Goal: Task Accomplishment & Management: Manage account settings

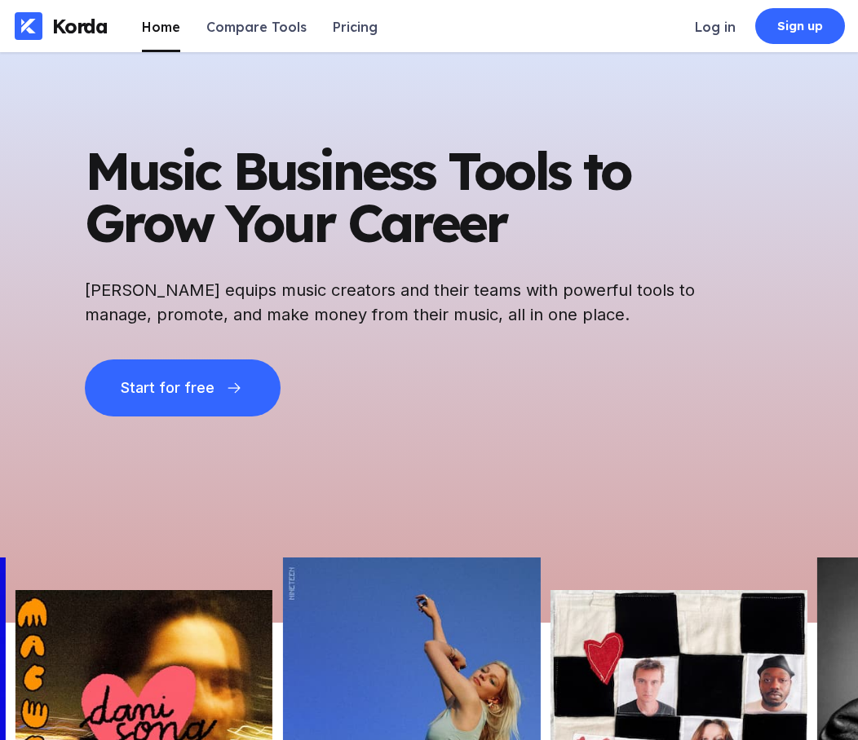
click at [709, 26] on div "Log in" at bounding box center [715, 27] width 41 height 16
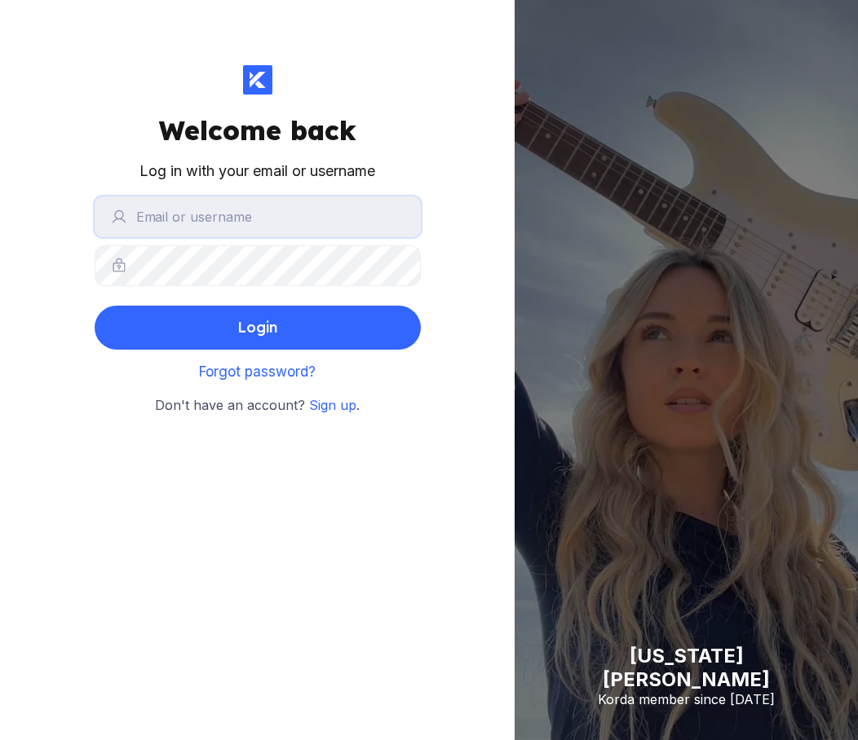
type input "fromksusha"
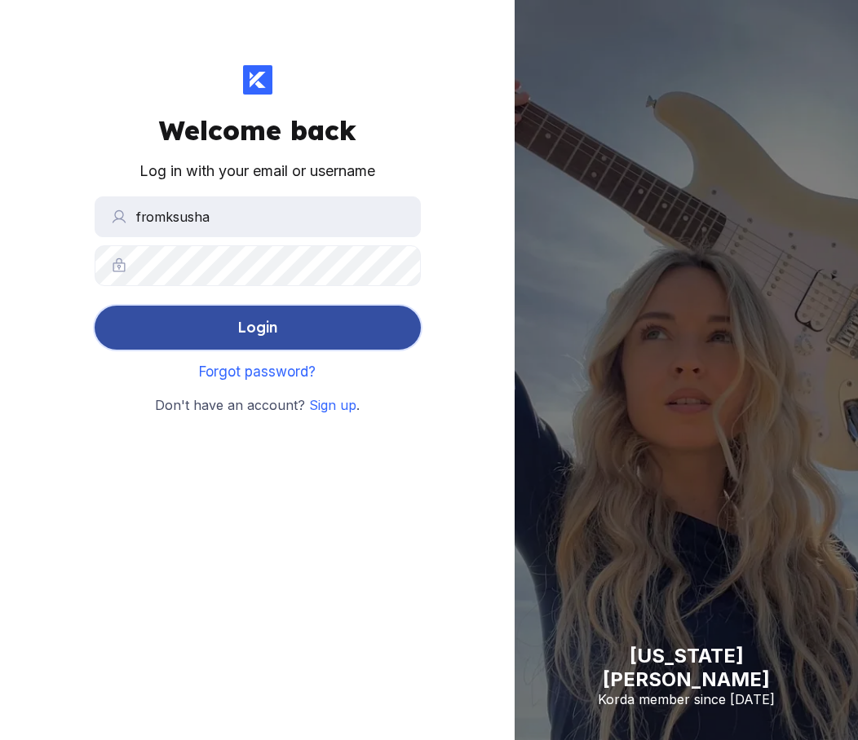
click at [286, 335] on button "Login" at bounding box center [258, 328] width 326 height 44
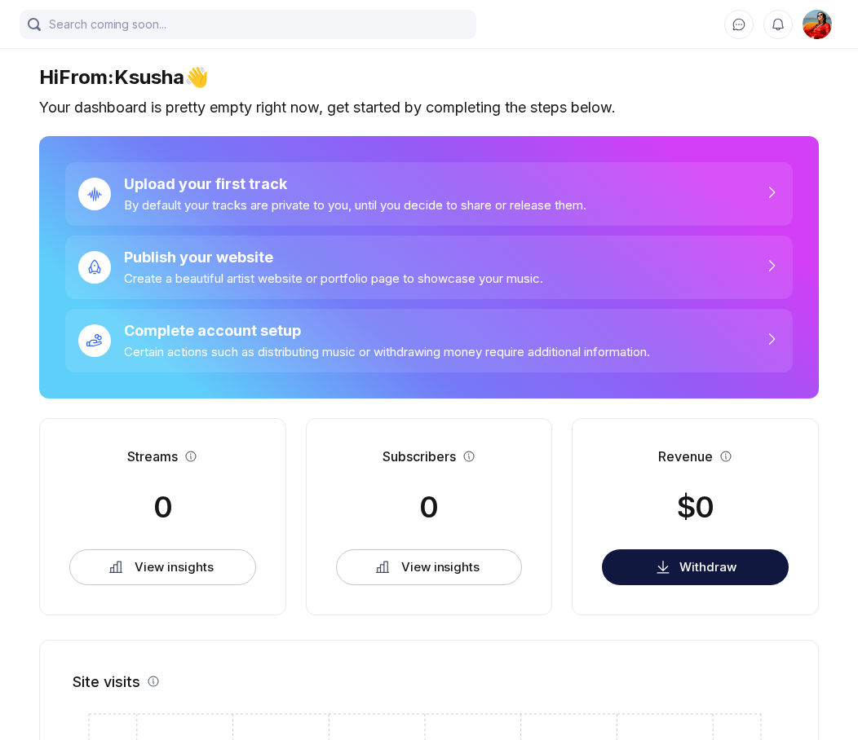
click at [817, 27] on img at bounding box center [816, 24] width 29 height 29
select select "IL"
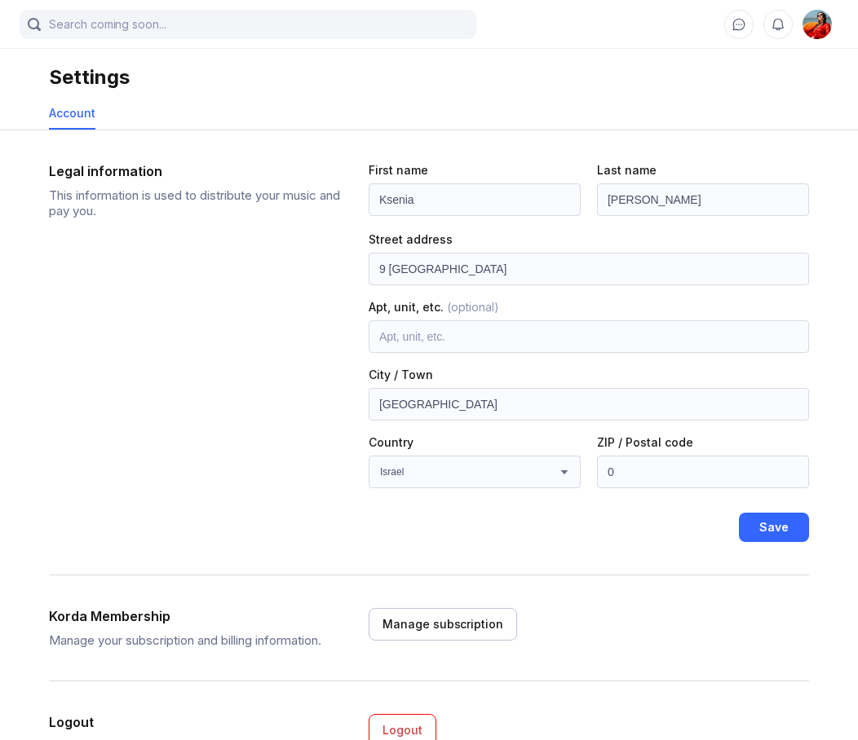
click at [815, 27] on img at bounding box center [816, 24] width 29 height 29
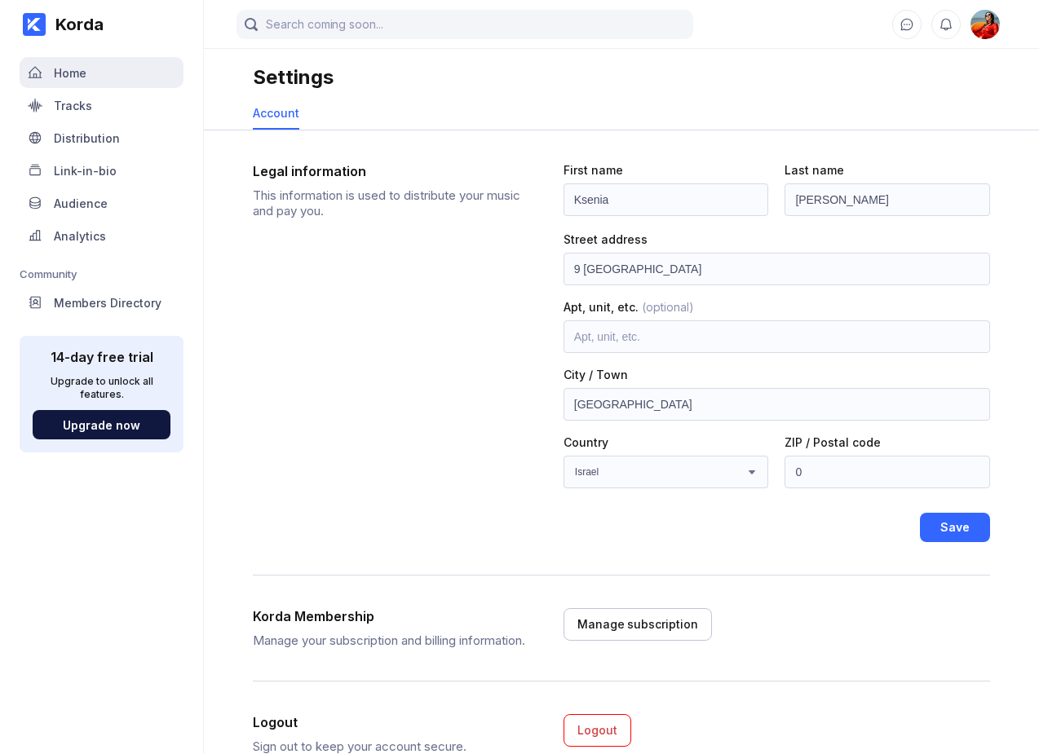
click at [73, 79] on div "Home" at bounding box center [70, 73] width 33 height 14
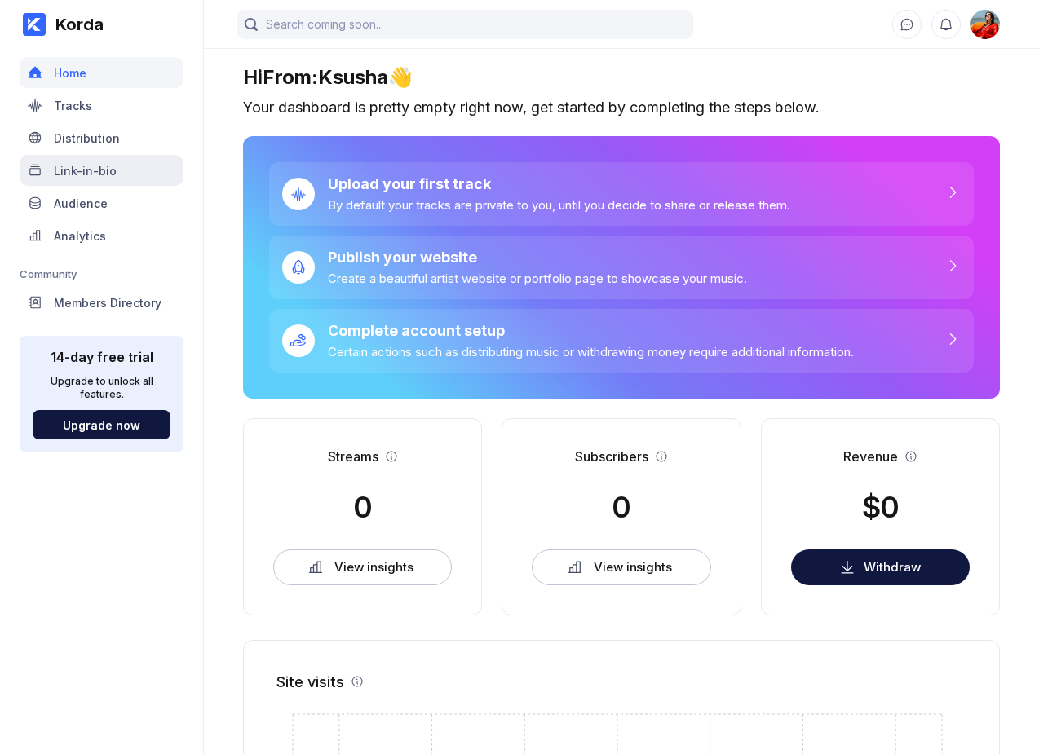
click at [83, 170] on div "Link-in-bio" at bounding box center [85, 171] width 63 height 14
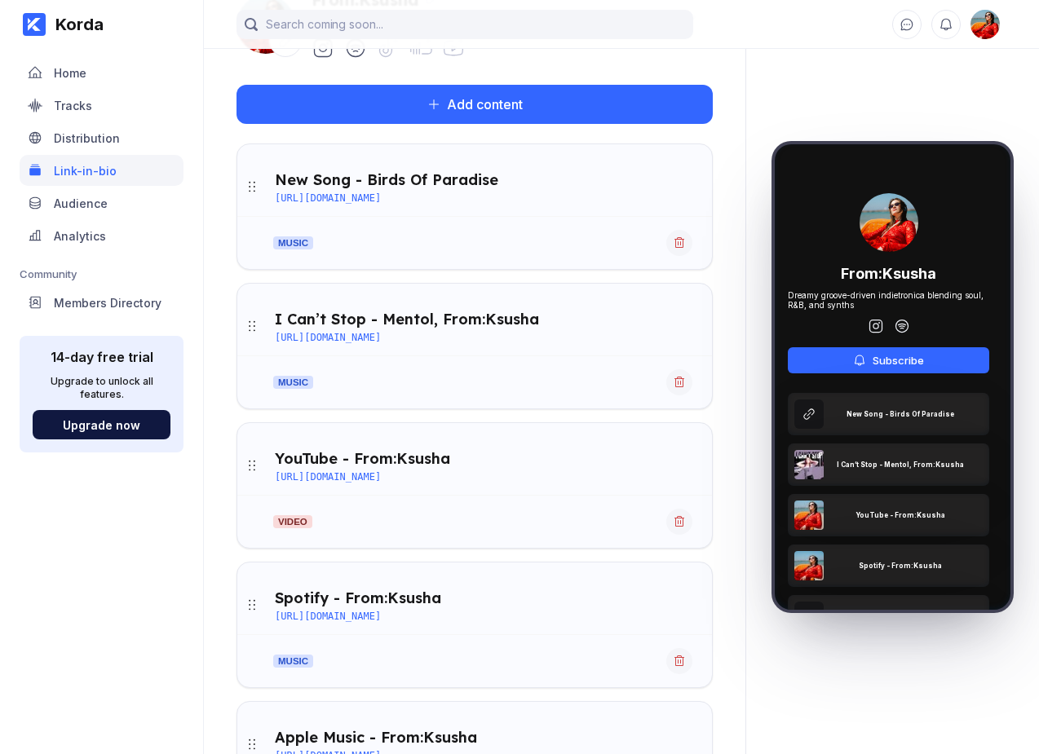
scroll to position [157, 0]
click at [682, 382] on icon at bounding box center [679, 381] width 10 height 11
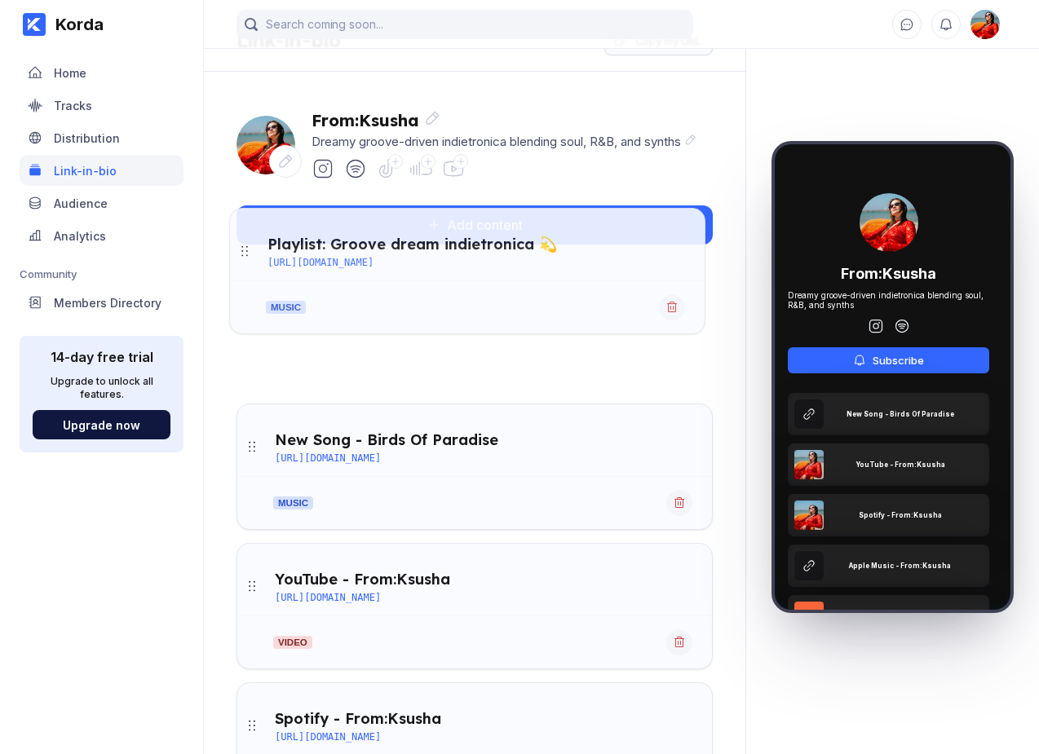
scroll to position [0, 0]
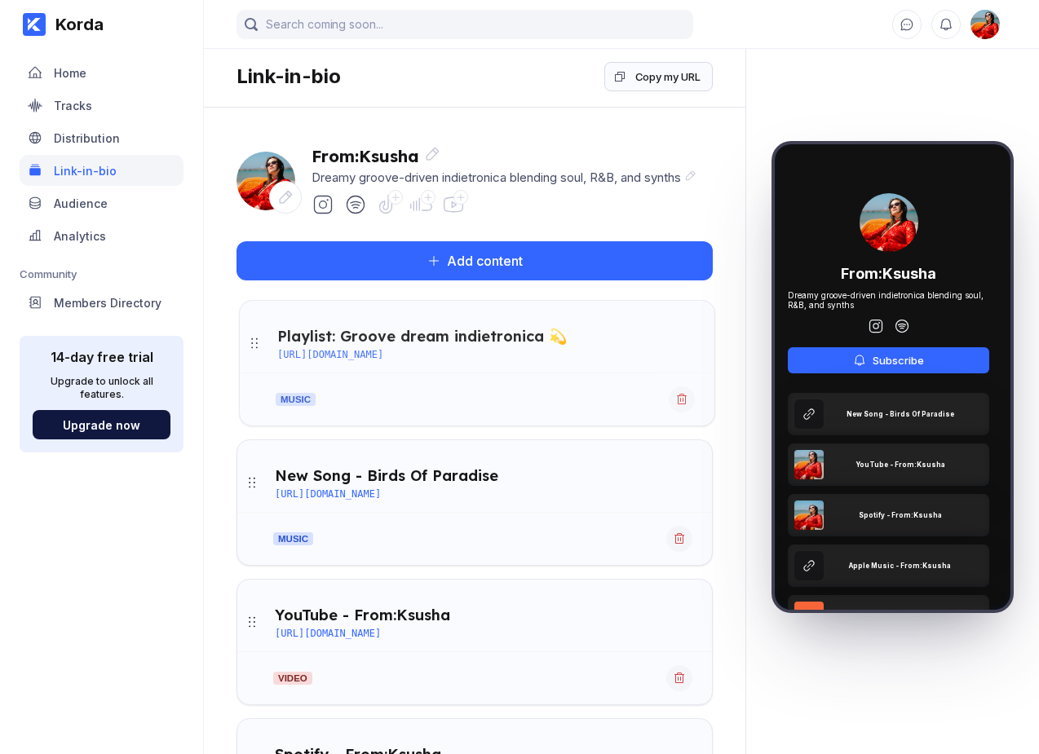
drag, startPoint x: 251, startPoint y: 402, endPoint x: 254, endPoint y: 347, distance: 54.7
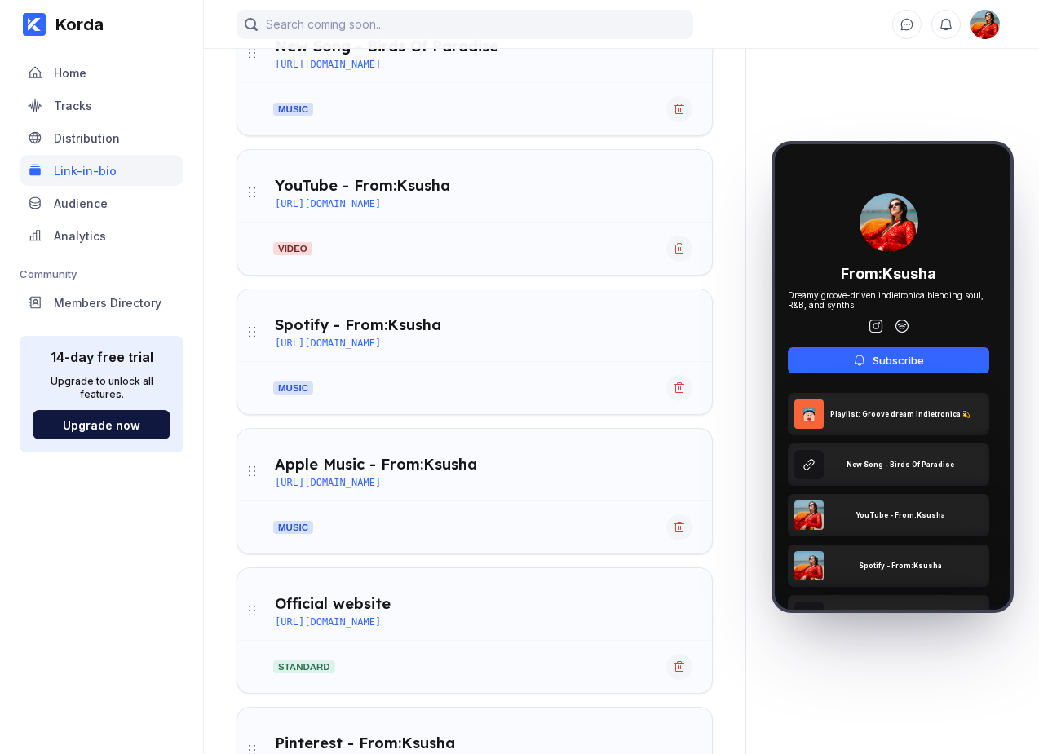
scroll to position [587, 0]
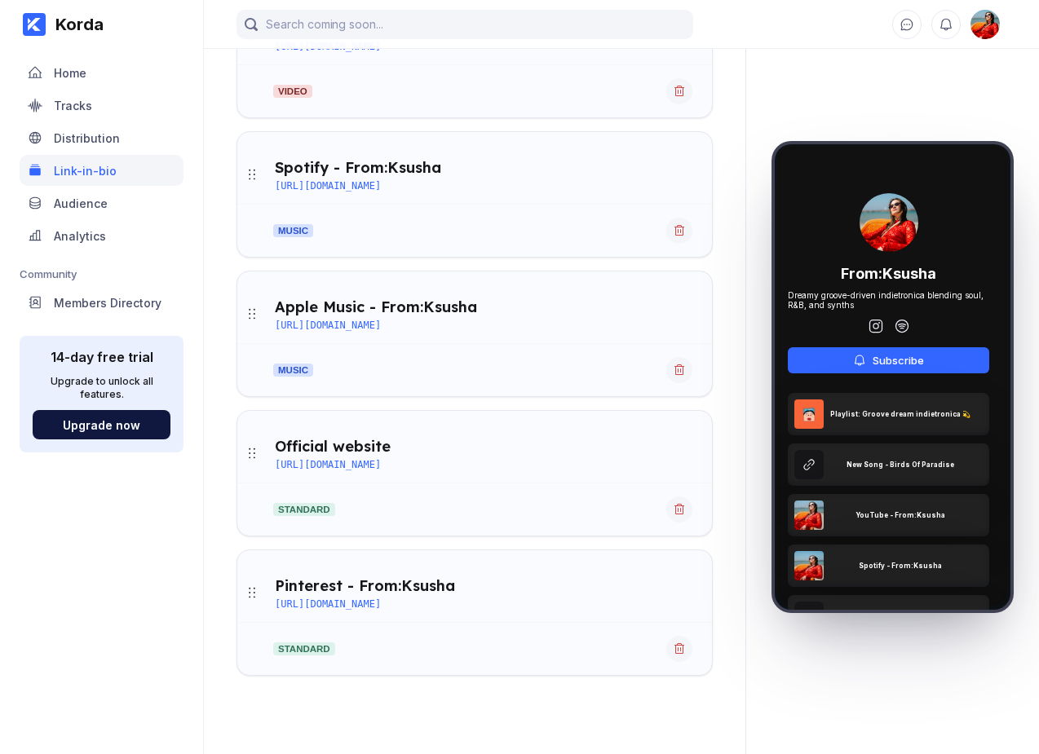
click at [327, 166] on div "Spotify - From:Ksusha" at bounding box center [358, 167] width 166 height 19
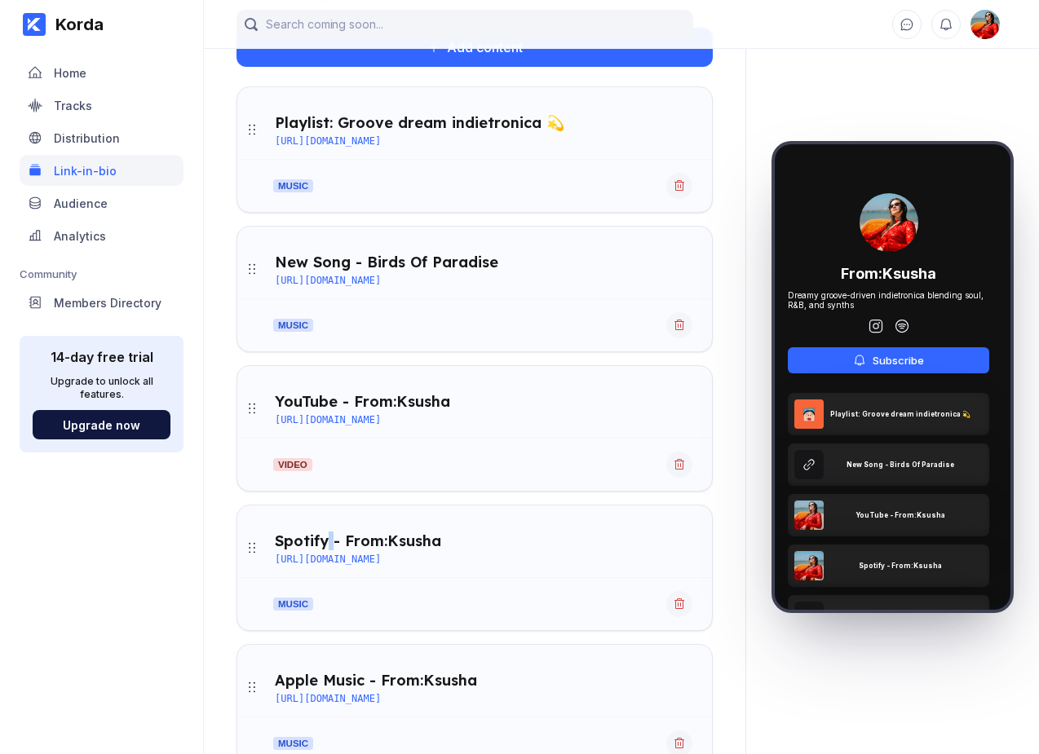
scroll to position [196, 0]
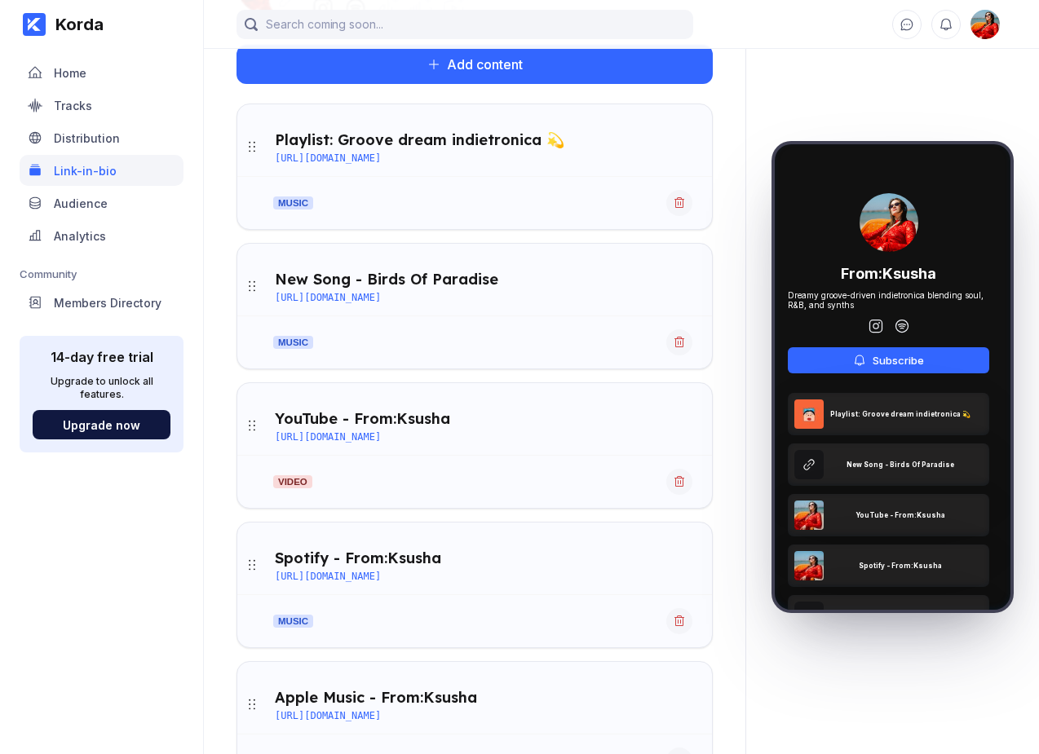
click at [299, 346] on strong "music" at bounding box center [293, 342] width 40 height 13
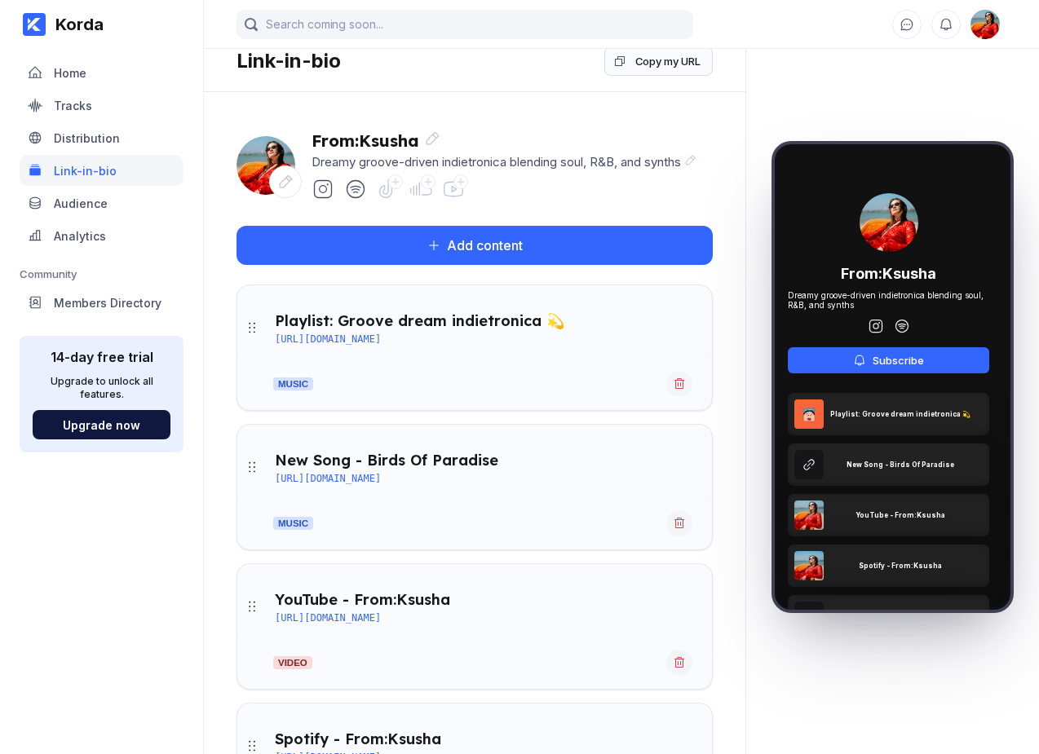
scroll to position [0, 0]
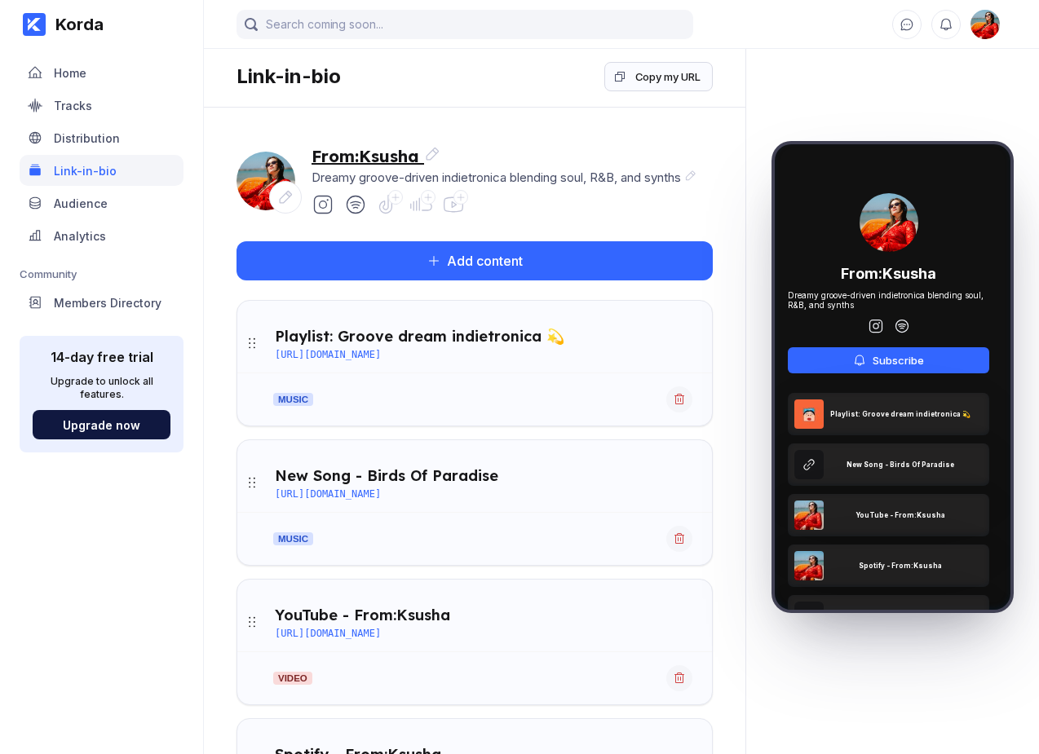
click at [430, 152] on icon at bounding box center [432, 154] width 13 height 13
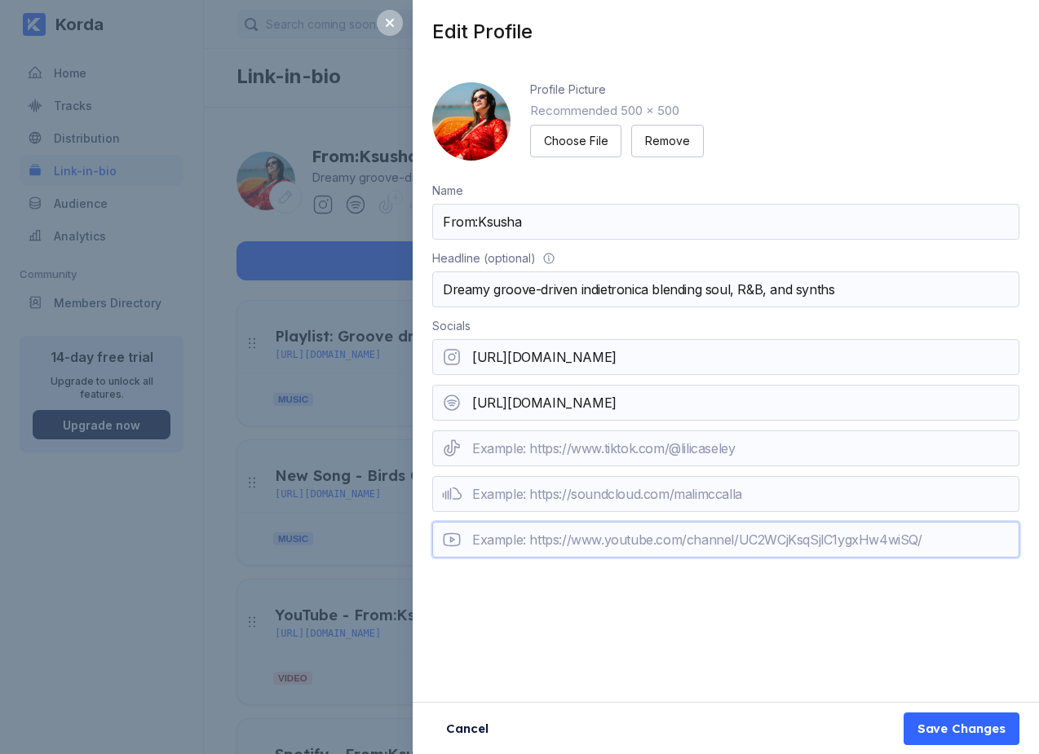
click at [536, 547] on input "url" at bounding box center [725, 540] width 587 height 36
paste input "https://youtube.com/@fromksusha?si=rzrHoMliTzPkQh7X"
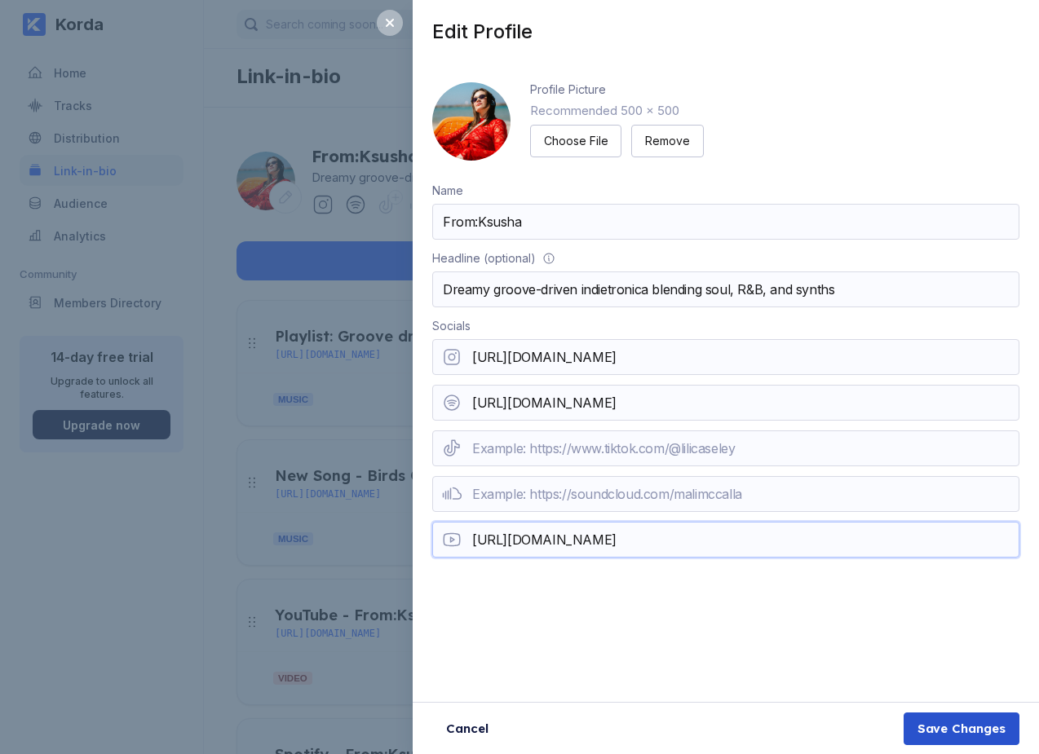
type input "https://youtube.com/@fromksusha?si=rzrHoMliTzPkQh7X"
click at [857, 732] on div "Save Changes" at bounding box center [961, 729] width 88 height 16
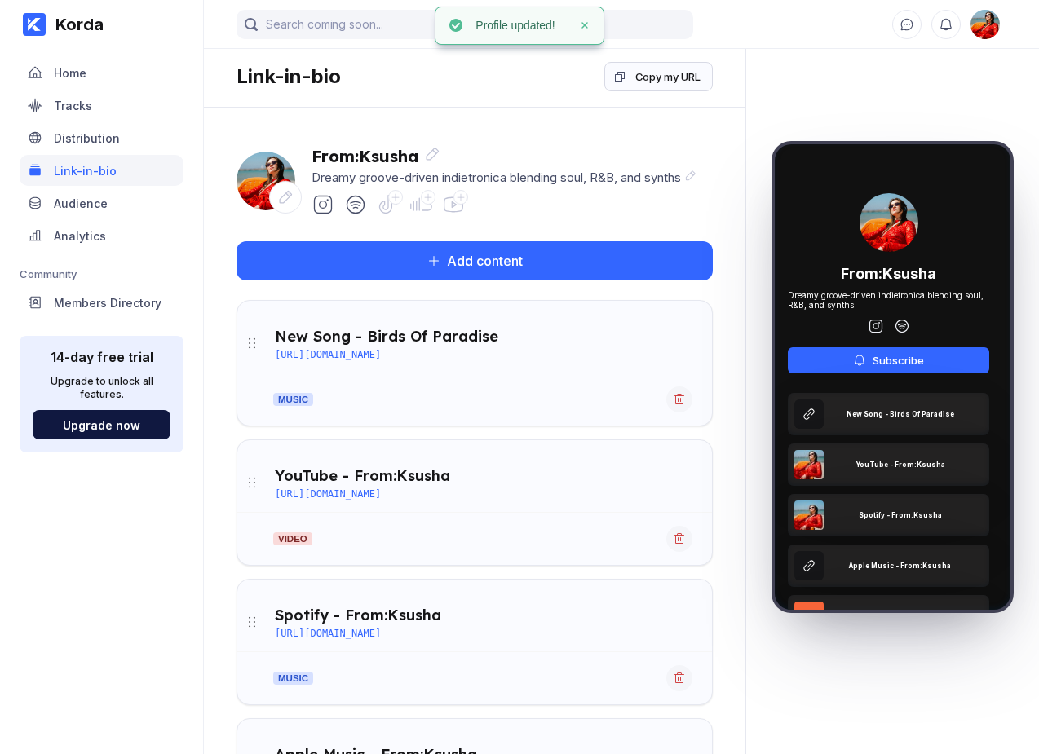
click at [457, 200] on icon at bounding box center [461, 197] width 10 height 10
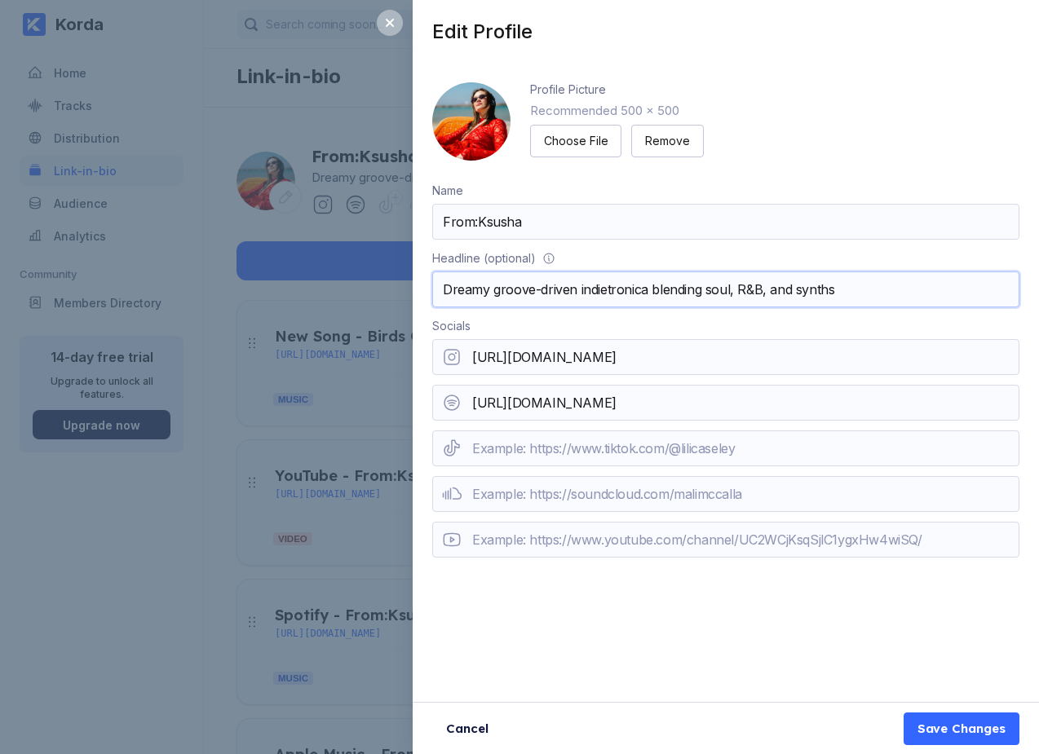
click at [459, 296] on input "Dreamy groove-driven indietronica blending soul, R&B, and synths" at bounding box center [725, 290] width 587 height 36
paste input "She blends soul, house, and dream pop into immersive soundscapes that radiate s…"
click at [446, 289] on input "She blends soul, house, and dream pop into immersive soundscapes that radiate s…" at bounding box center [725, 290] width 587 height 36
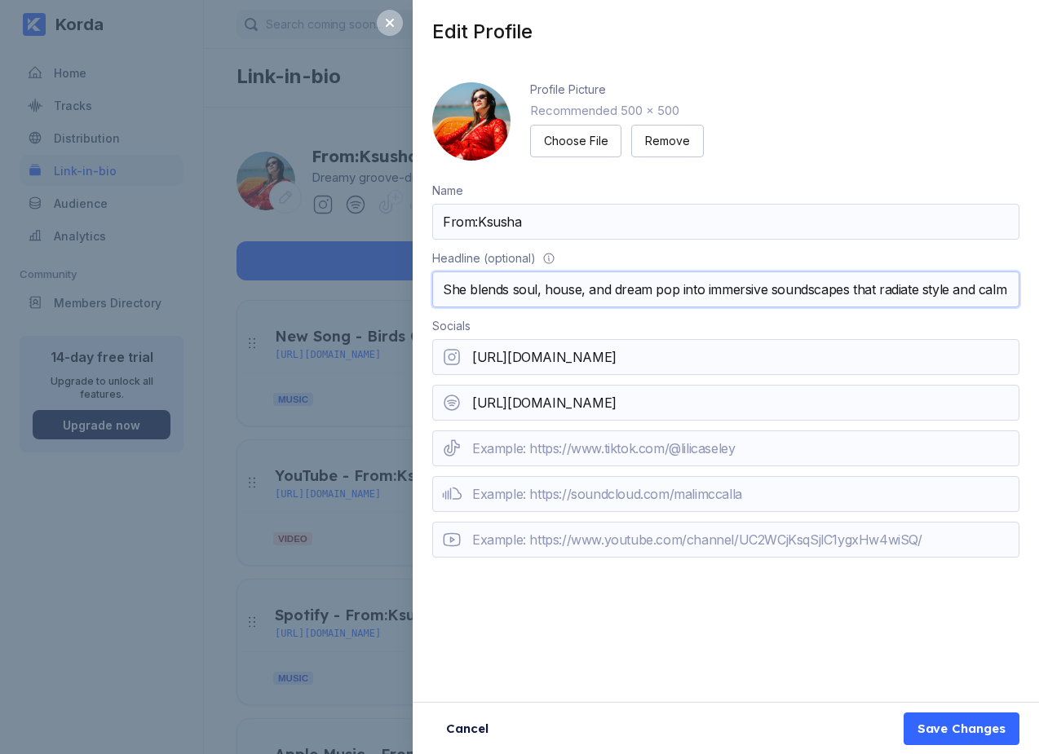
click at [446, 289] on input "She blends soul, house, and dream pop into immersive soundscapes that radiate s…" at bounding box center [725, 290] width 587 height 36
click at [476, 291] on input "She blends soul, house, and dream pop into immersive soundscapes that radiate s…" at bounding box center [725, 290] width 587 height 36
click at [452, 292] on input "Blends soul, house, and dream pop into immersive soundscapes that radiate style…" at bounding box center [725, 290] width 587 height 36
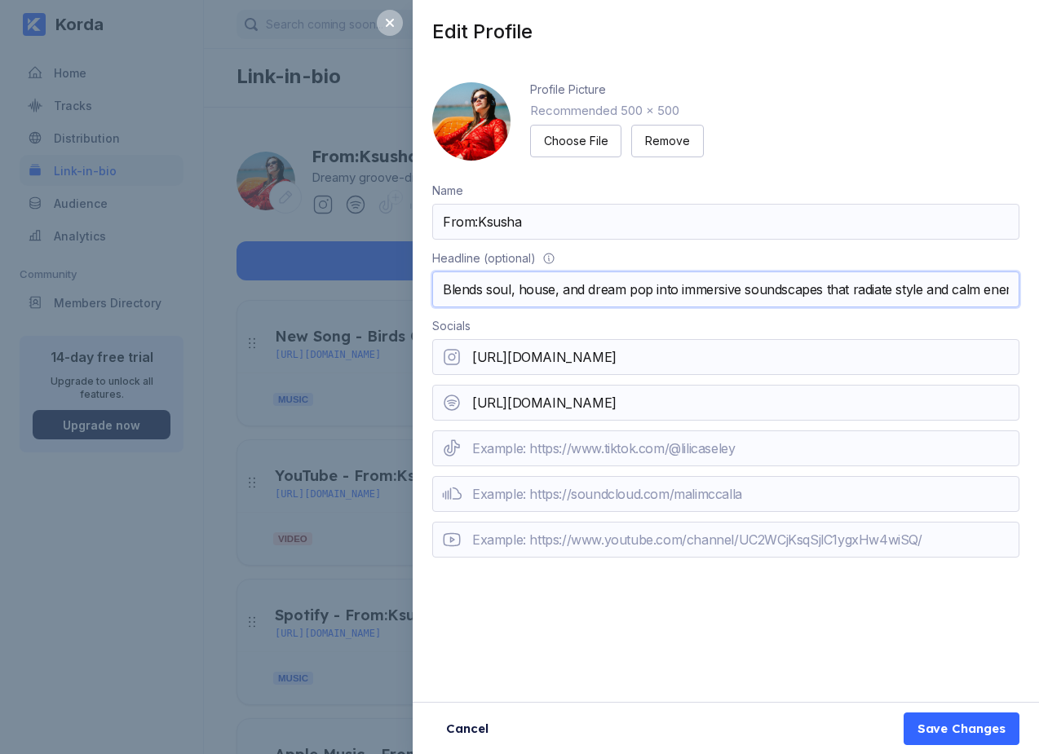
click at [452, 292] on input "Blends soul, house, and dream pop into immersive soundscapes that radiate style…" at bounding box center [725, 290] width 587 height 36
paste input "Mixing groove, dream pop, and soul into music shaped by a distinctive aesthetic"
click at [857, 731] on div "Save Changes" at bounding box center [961, 729] width 88 height 16
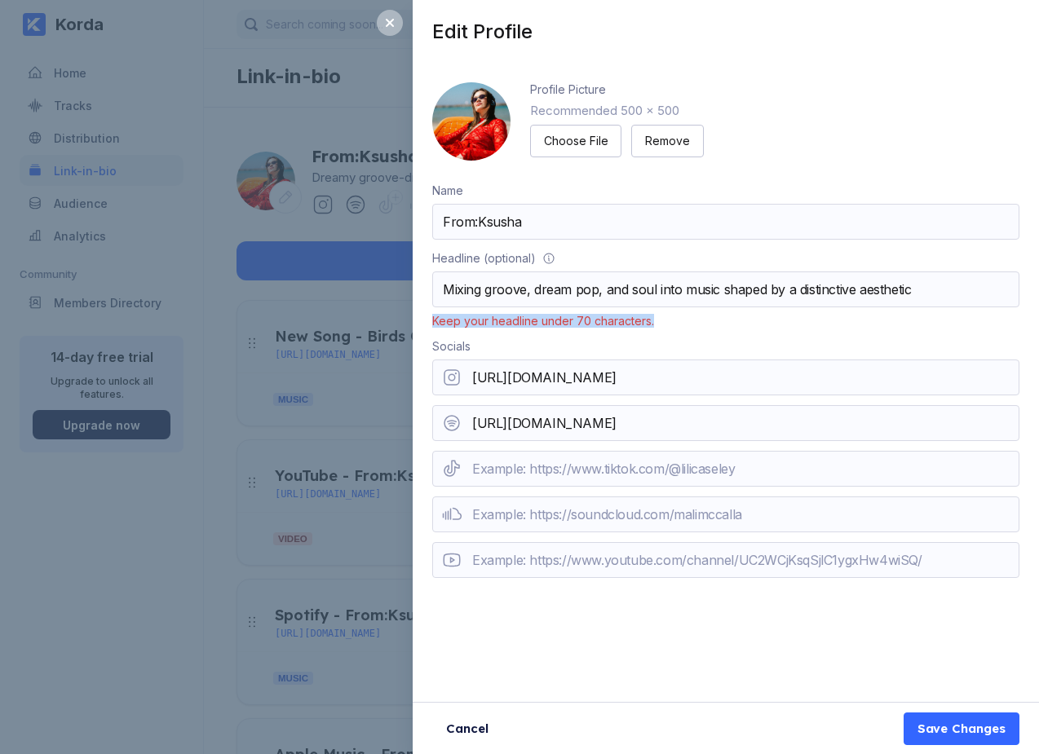
drag, startPoint x: 432, startPoint y: 321, endPoint x: 706, endPoint y: 319, distance: 274.0
click at [706, 319] on div "Keep your headline under 70 characters." at bounding box center [725, 317] width 587 height 20
copy div "Keep your headline under 70 characters."
click at [445, 288] on input "Mixing groove, dream pop, and soul into music shaped by a distinctive aesthetic" at bounding box center [725, 290] width 587 height 36
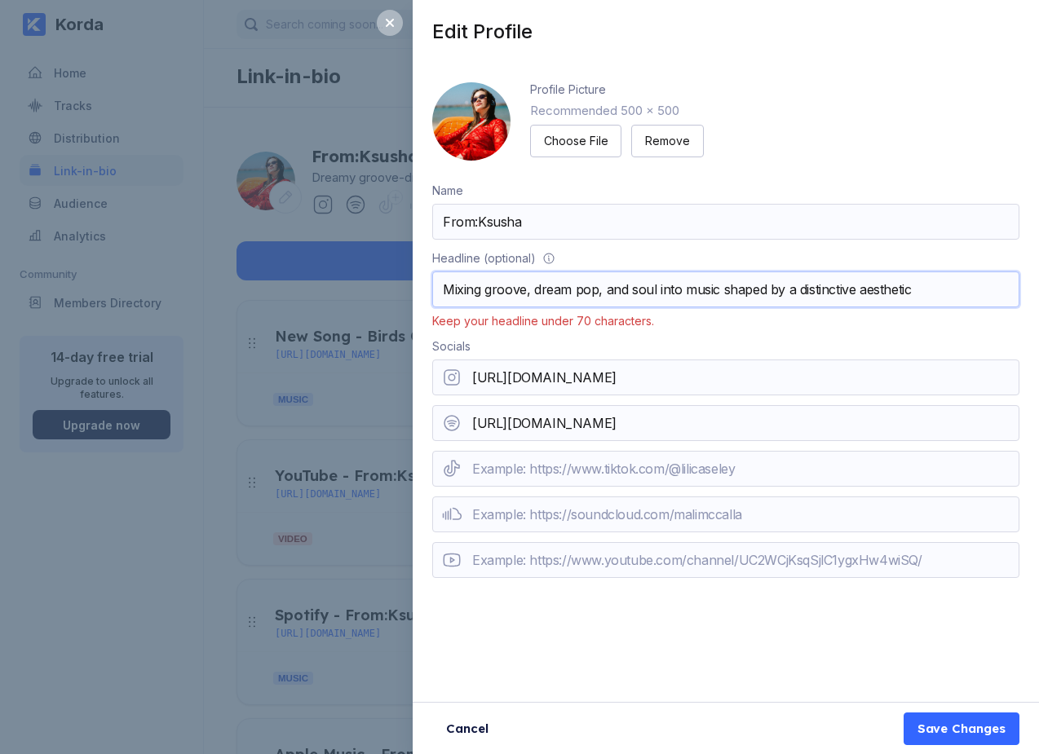
click at [445, 288] on input "Mixing groove, dream pop, and soul into music shaped by a distinctive aesthetic" at bounding box center [725, 290] width 587 height 36
paste input "Blending electronic sound, dream pop, and soul into a uniqu"
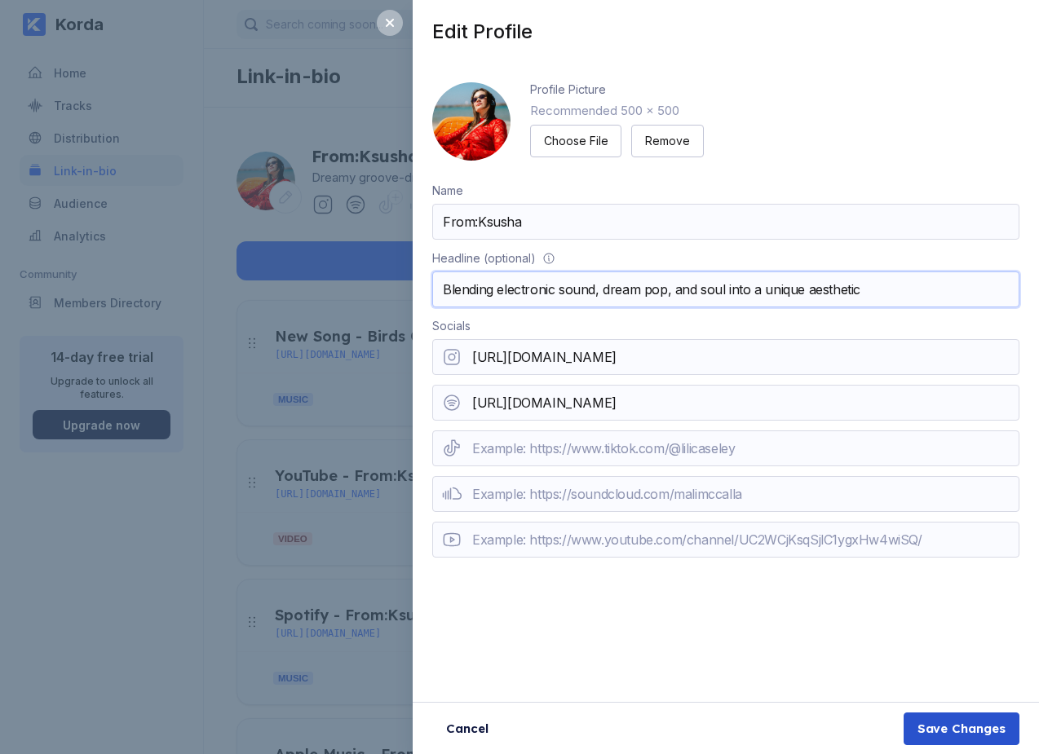
type input "Blending electronic sound, dream pop, and soul into a unique aesthetic"
click at [857, 734] on div "Save Changes" at bounding box center [961, 729] width 88 height 16
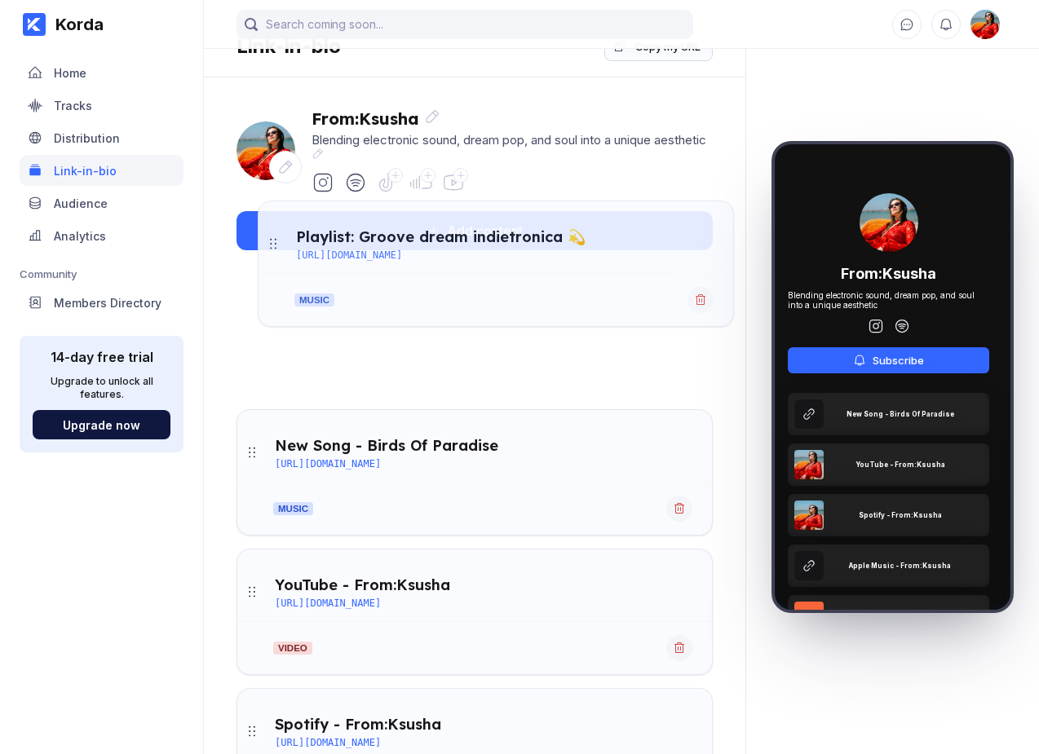
scroll to position [20, 0]
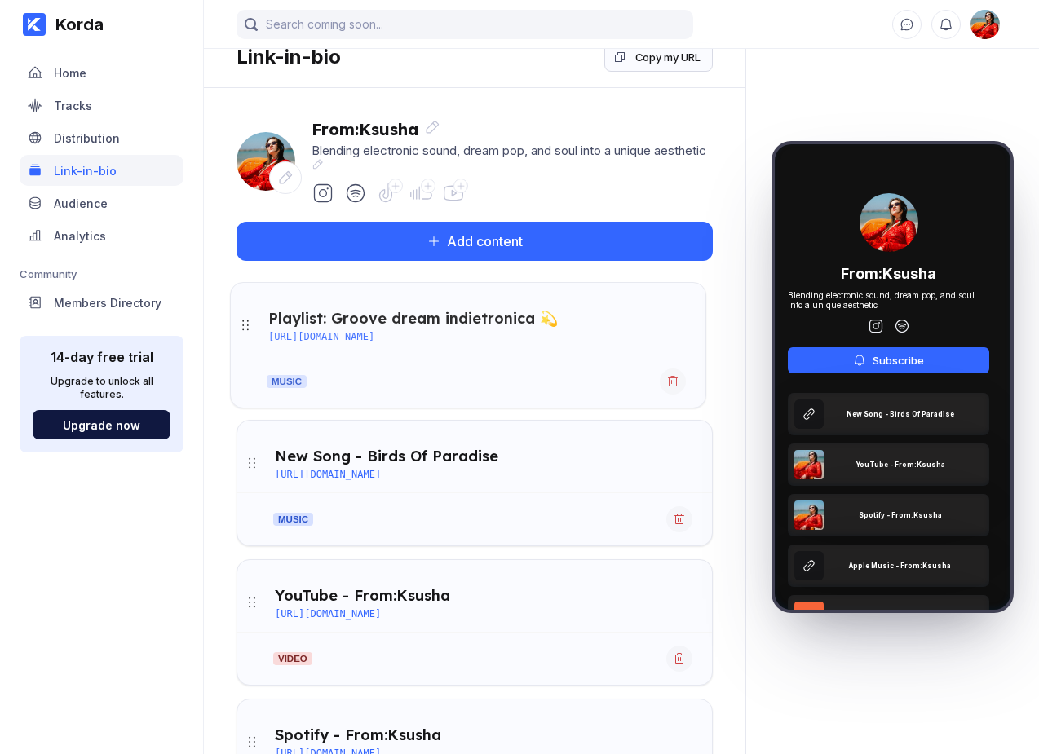
drag, startPoint x: 254, startPoint y: 449, endPoint x: 248, endPoint y: 333, distance: 116.8
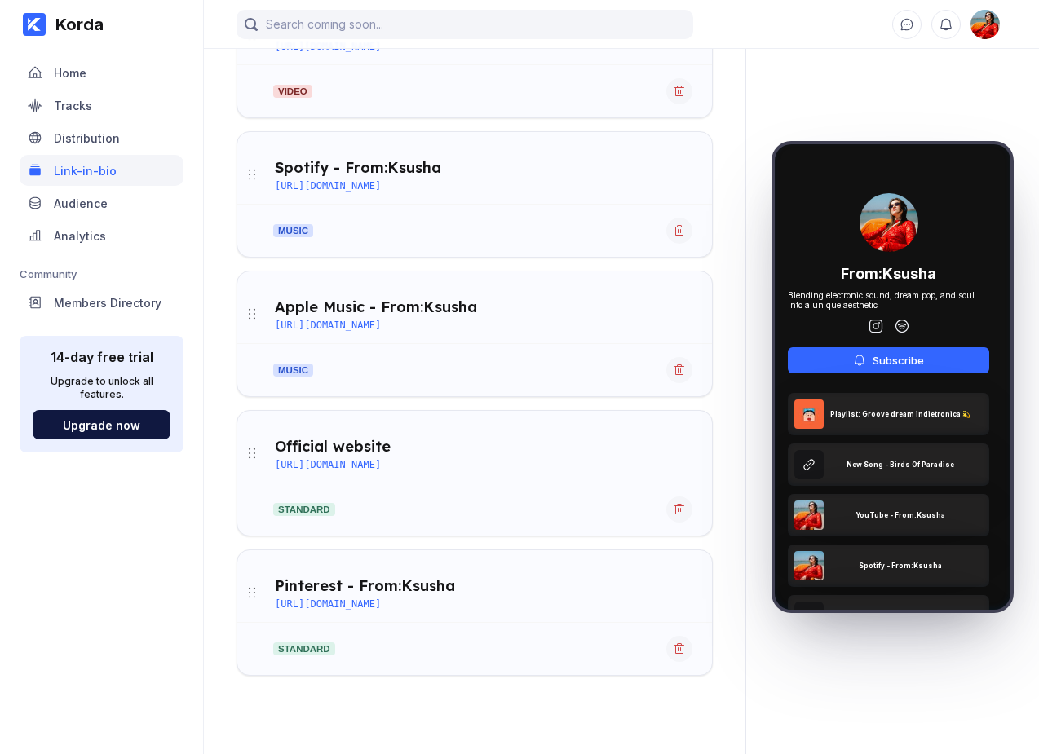
scroll to position [0, 0]
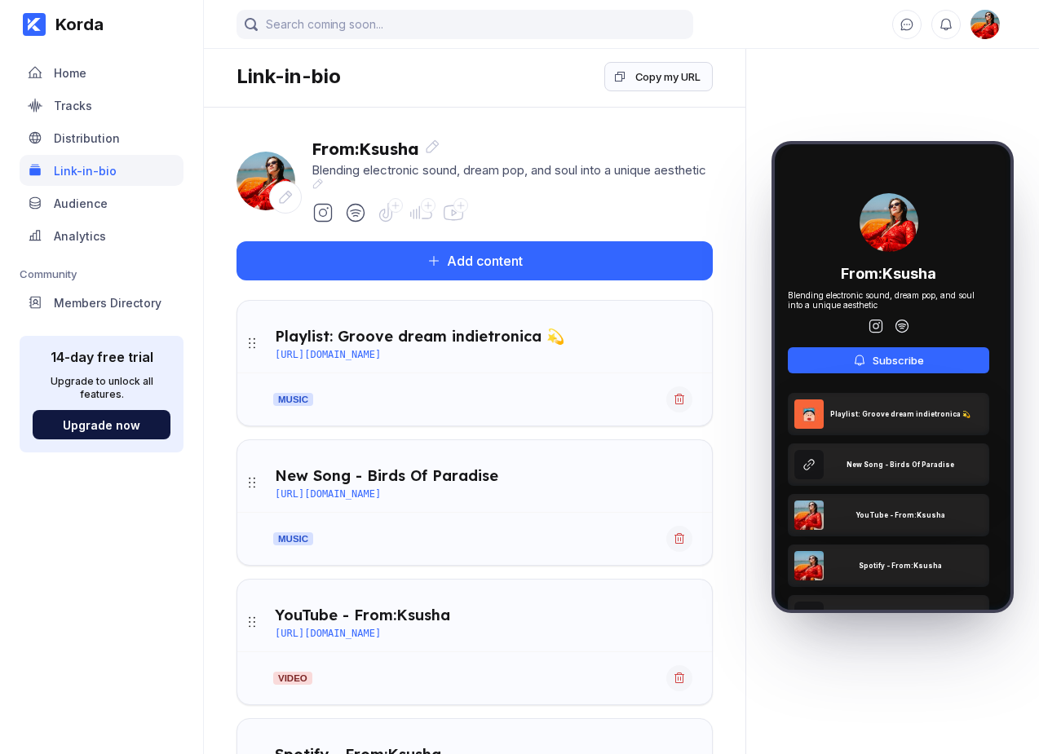
click at [96, 20] on div "Korda" at bounding box center [75, 25] width 58 height 20
click at [381, 354] on div "[URL][DOMAIN_NAME]" at bounding box center [328, 354] width 106 height 11
click at [683, 400] on icon at bounding box center [679, 399] width 13 height 13
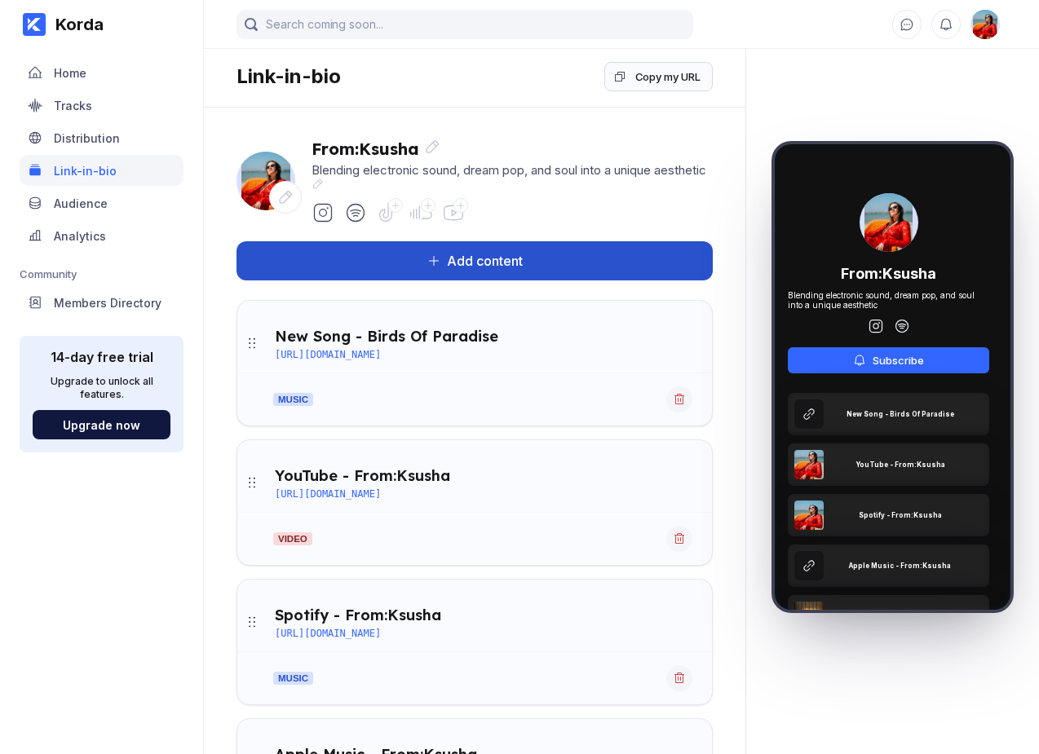
click at [459, 270] on button "Add content" at bounding box center [474, 260] width 476 height 39
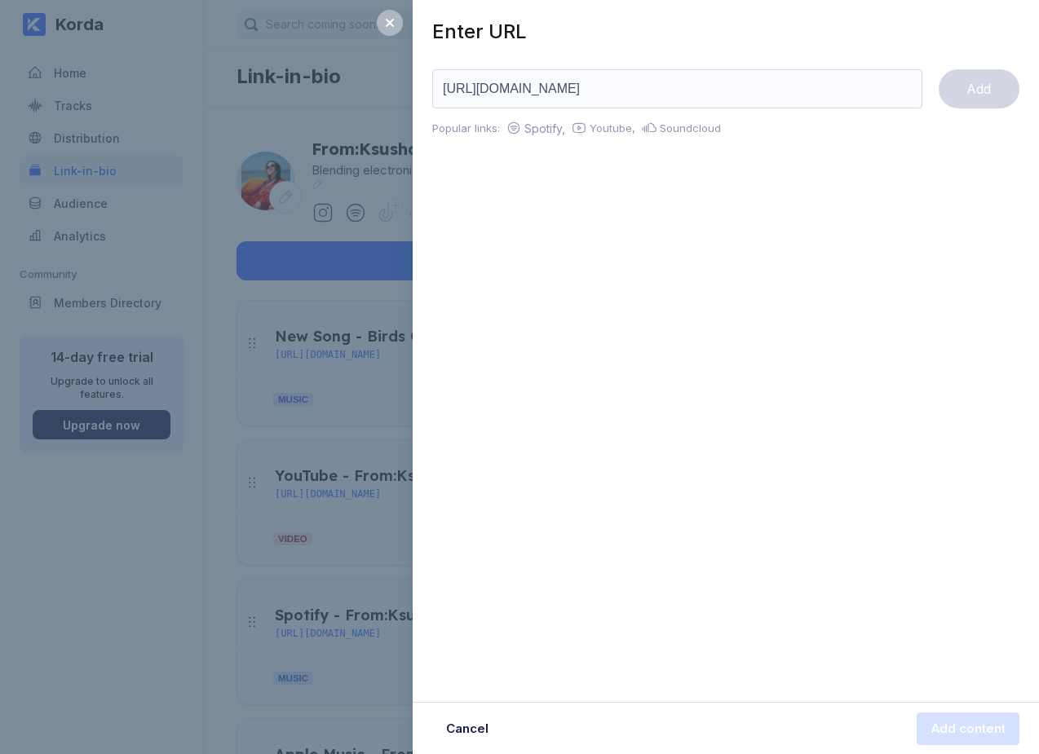
scroll to position [0, 29]
type input "[URL][DOMAIN_NAME]"
click at [959, 91] on button "Add" at bounding box center [978, 88] width 81 height 39
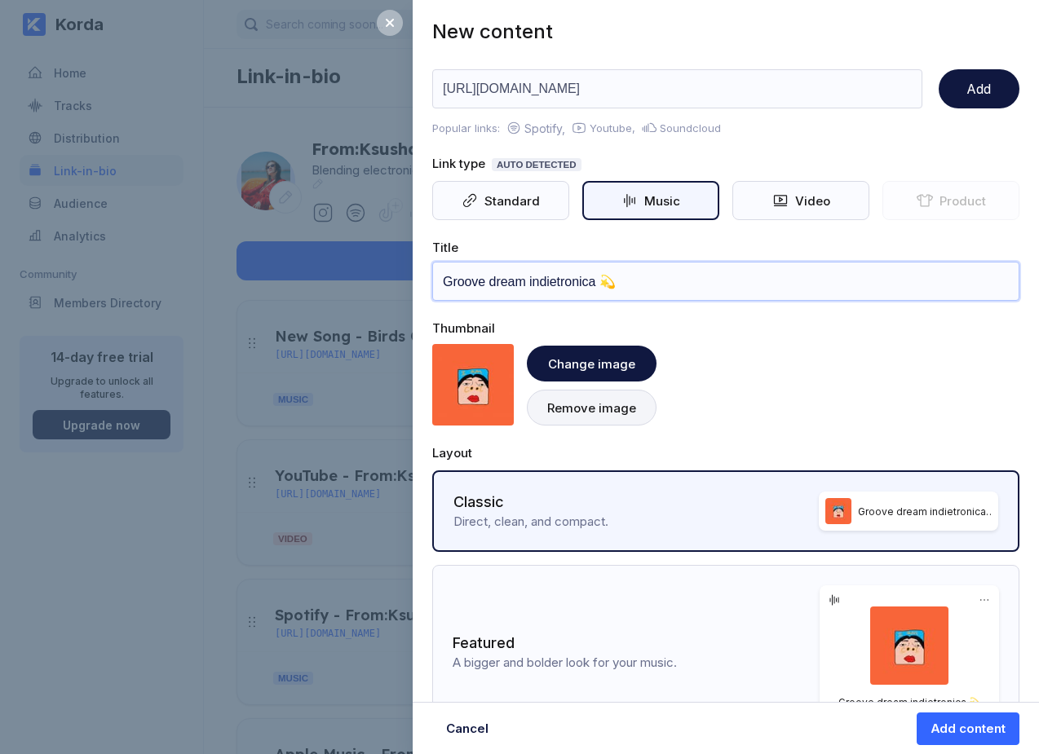
click at [445, 280] on input "Groove dream indietronica 💫" at bounding box center [725, 281] width 587 height 39
click at [472, 283] on input "Aesthetic Groove dream indietronica 💫" at bounding box center [725, 281] width 587 height 39
paste input "playlist"
click at [737, 283] on input "Aesthetic playlist: Groove dream indietronica 💫" at bounding box center [725, 281] width 587 height 39
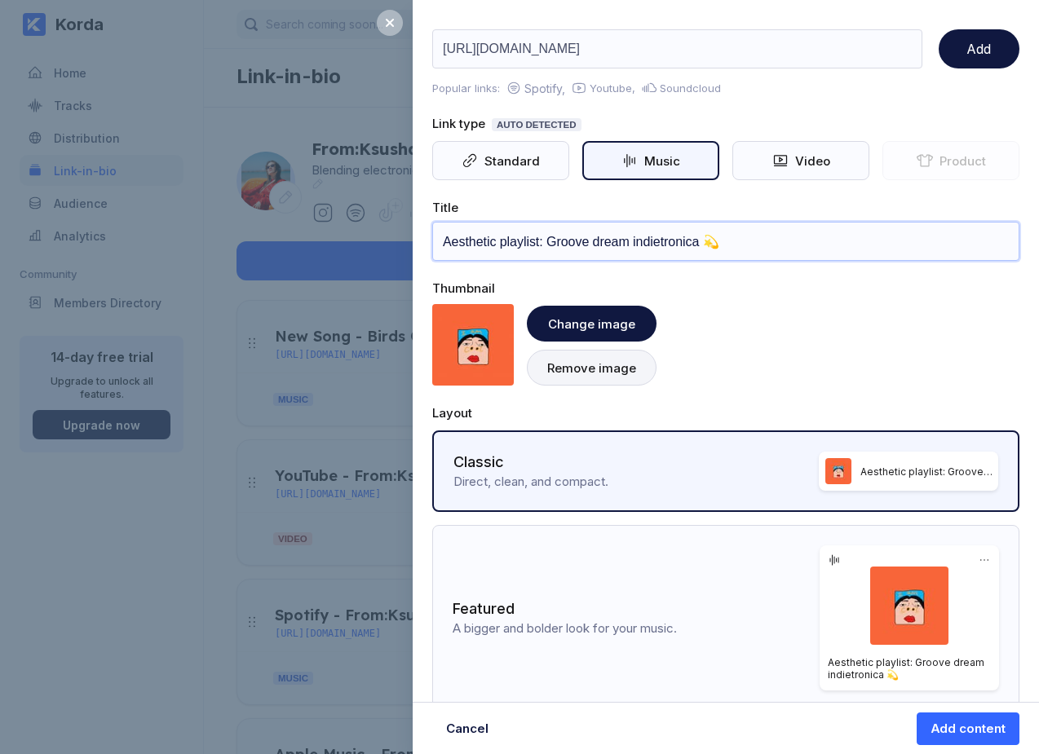
scroll to position [63, 0]
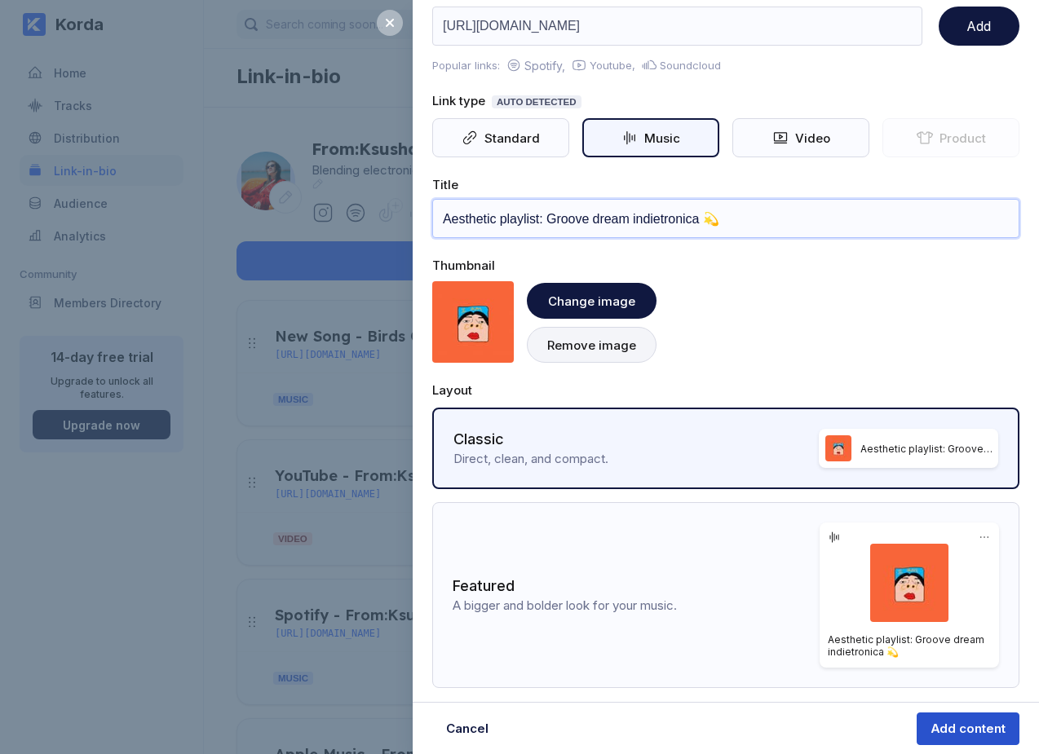
type input "Aesthetic playlist: Groove dream indietronica 💫"
click at [951, 722] on div "Add content" at bounding box center [967, 729] width 75 height 16
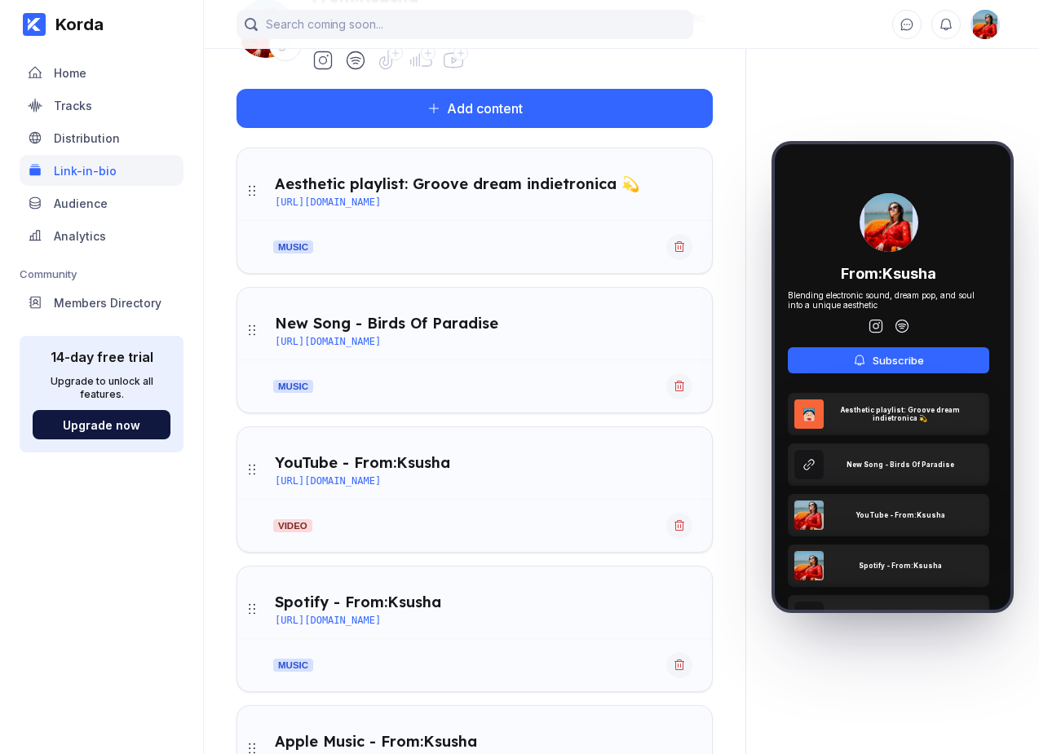
scroll to position [0, 0]
